Goal: Find specific page/section: Find specific page/section

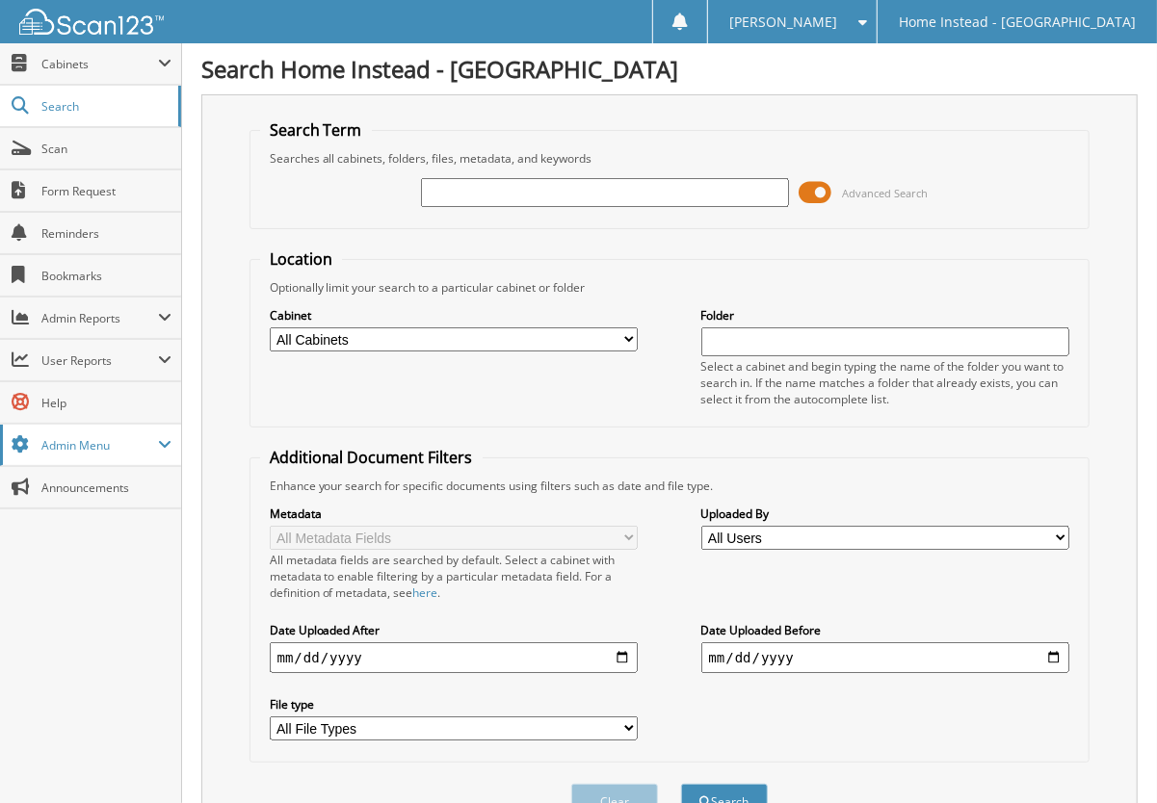
click at [146, 438] on span "Admin Menu" at bounding box center [99, 445] width 117 height 16
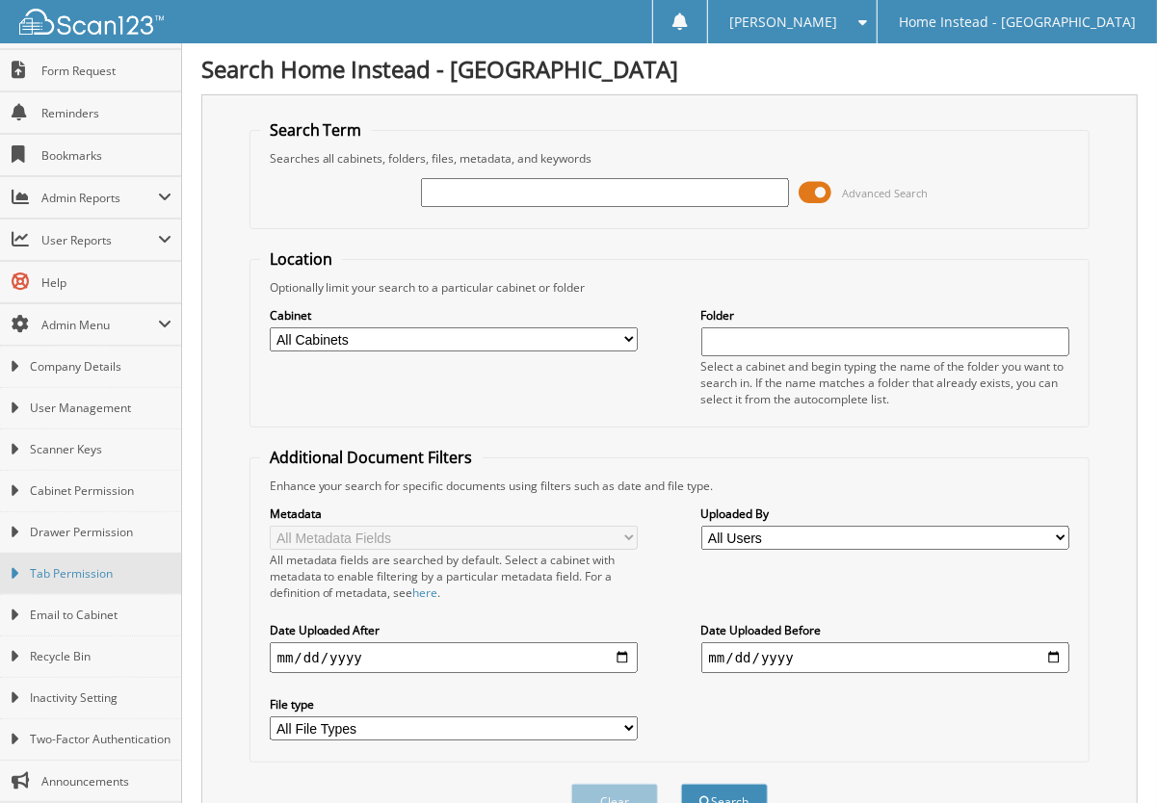
scroll to position [132, 0]
click at [72, 317] on span "Admin Menu" at bounding box center [99, 325] width 117 height 16
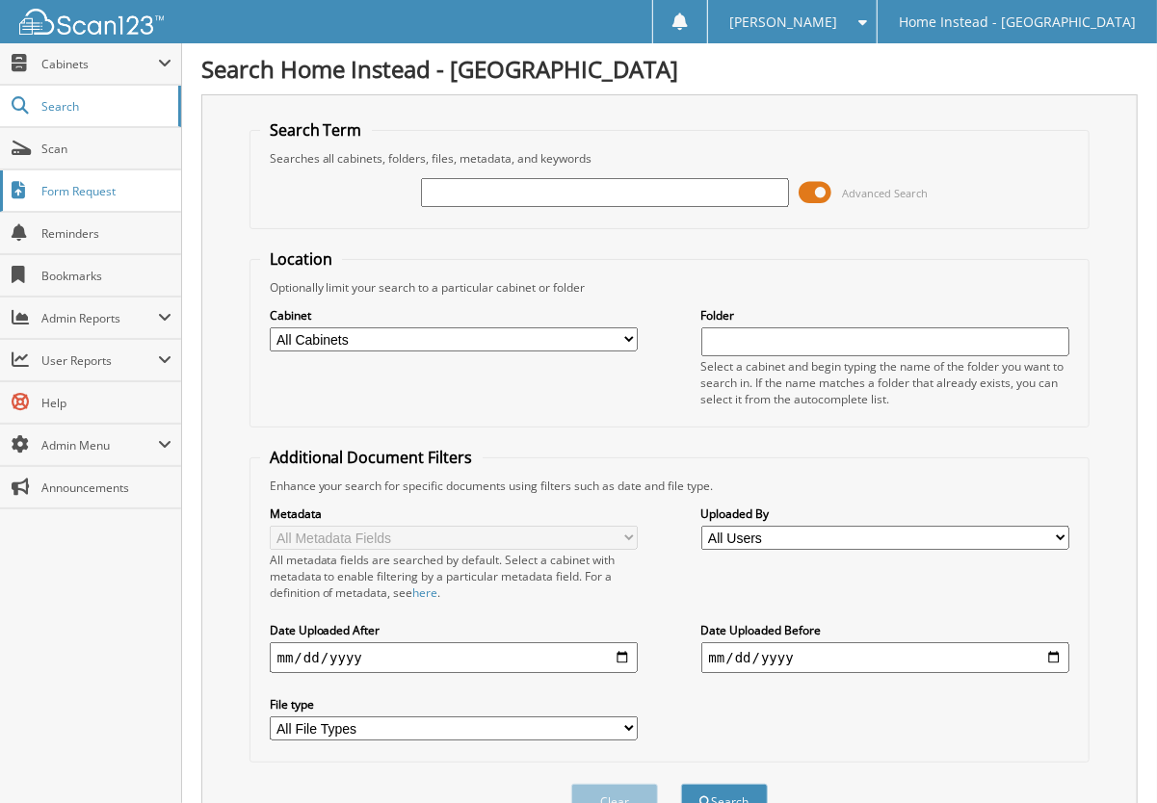
click at [89, 186] on span "Form Request" at bounding box center [106, 191] width 130 height 16
type input "[PERSON_NAME]"
click at [681, 784] on button "Search" at bounding box center [724, 802] width 87 height 36
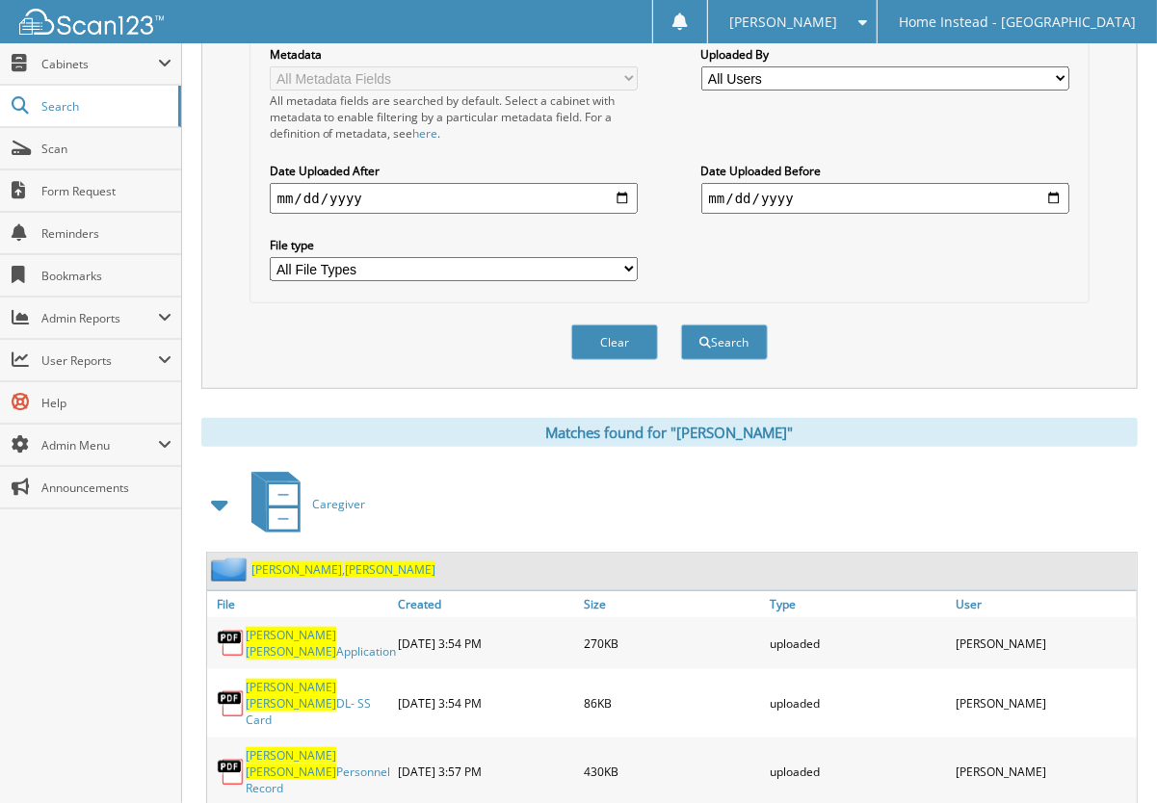
scroll to position [722, 0]
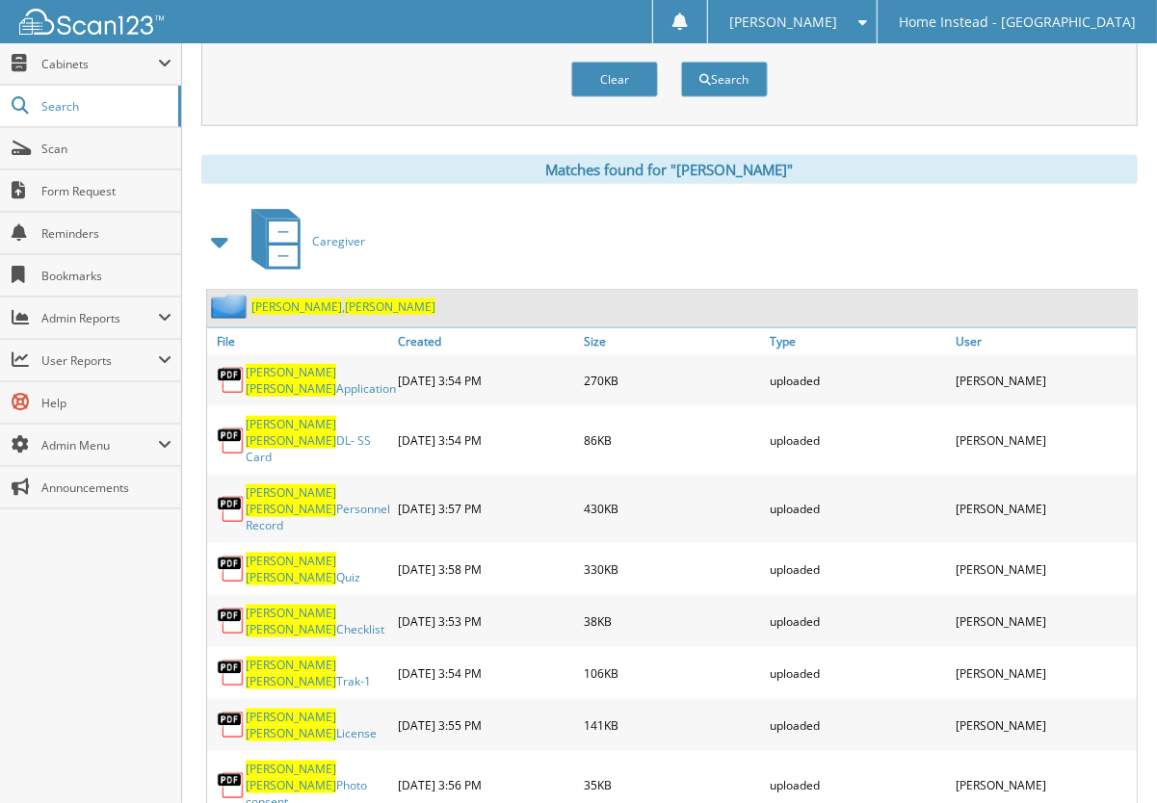
click at [345, 299] on span "[PERSON_NAME]" at bounding box center [390, 307] width 91 height 16
